Goal: Task Accomplishment & Management: Complete application form

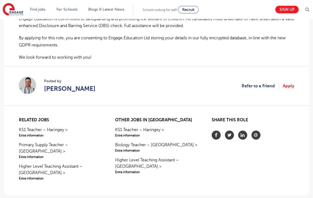
scroll to position [412, 0]
click at [289, 82] on link "Apply" at bounding box center [287, 85] width 11 height 7
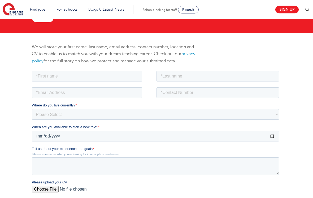
scroll to position [57, 0]
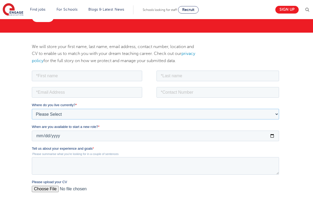
click at [272, 110] on select "Please Select [GEOGRAPHIC_DATA] [GEOGRAPHIC_DATA] [GEOGRAPHIC_DATA] [GEOGRAPHIC…" at bounding box center [155, 113] width 247 height 11
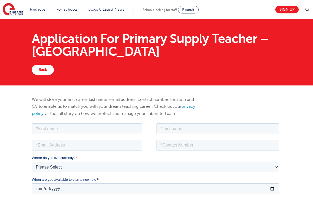
scroll to position [0, 0]
